Goal: Transaction & Acquisition: Purchase product/service

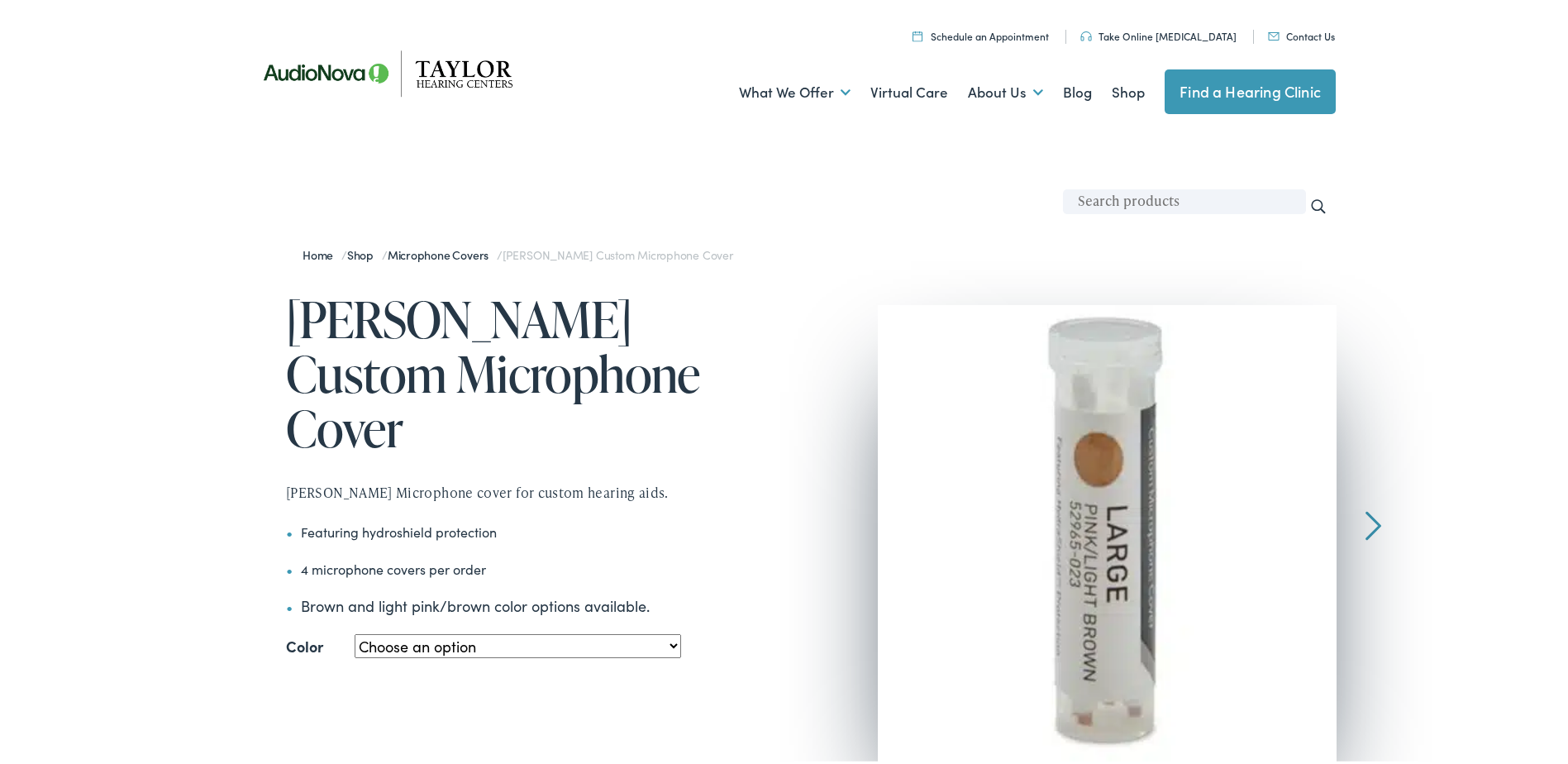
click at [1208, 204] on input "text" at bounding box center [1185, 198] width 243 height 25
type input "small microphone covers"
drag, startPoint x: 1312, startPoint y: 204, endPoint x: 1295, endPoint y: 224, distance: 26.2
click at [1301, 222] on form "small microphone covers Search" at bounding box center [1200, 207] width 273 height 42
click at [1313, 195] on input "Search" at bounding box center [1319, 203] width 18 height 18
